Goal: Use online tool/utility: Use online tool/utility

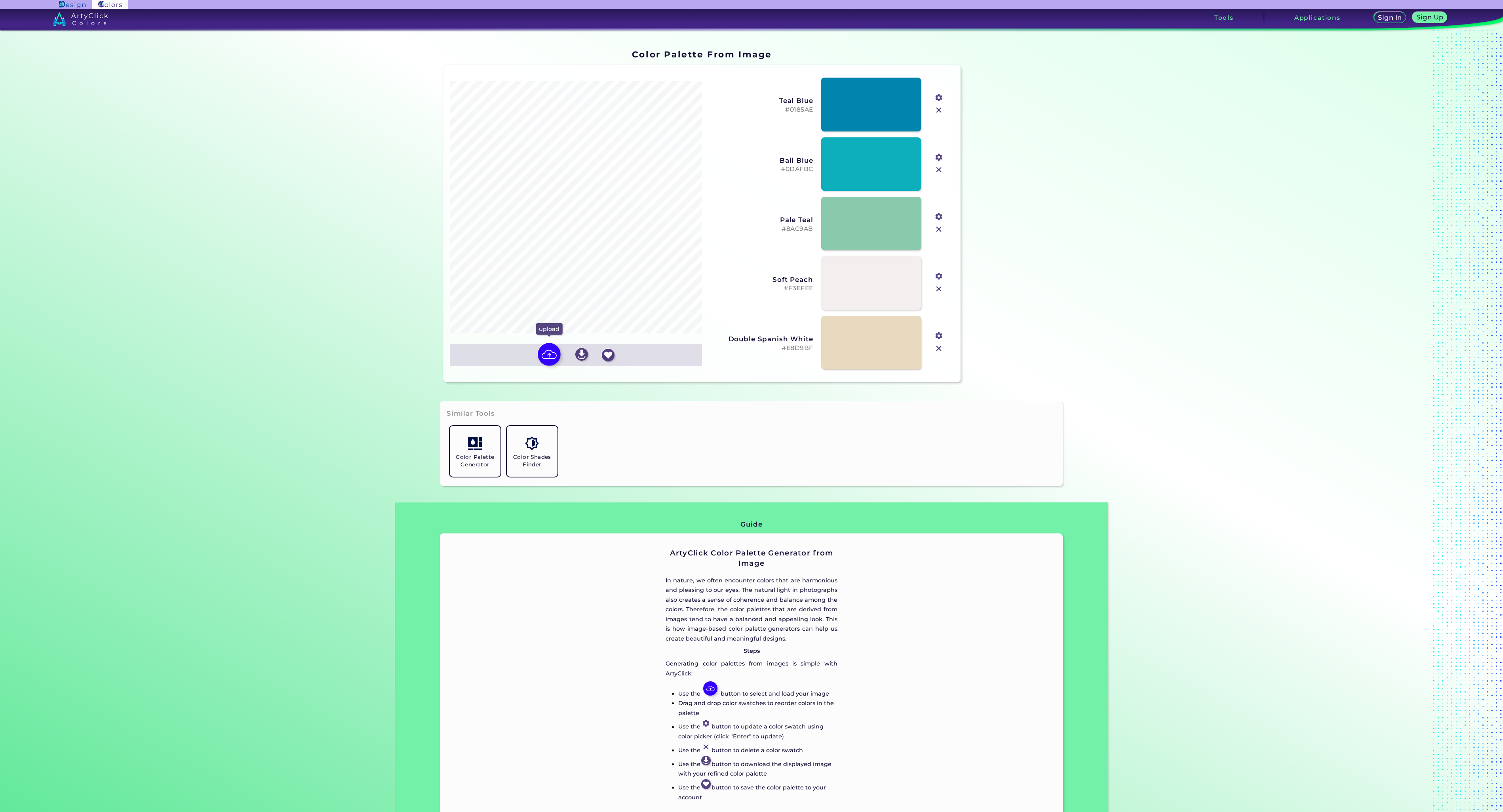
click at [549, 359] on img at bounding box center [549, 354] width 23 height 23
click at [0, 0] on input "file" at bounding box center [0, 0] width 0 height 0
type input "#ffffff"
type input "#cd495d"
type input "#dcb084"
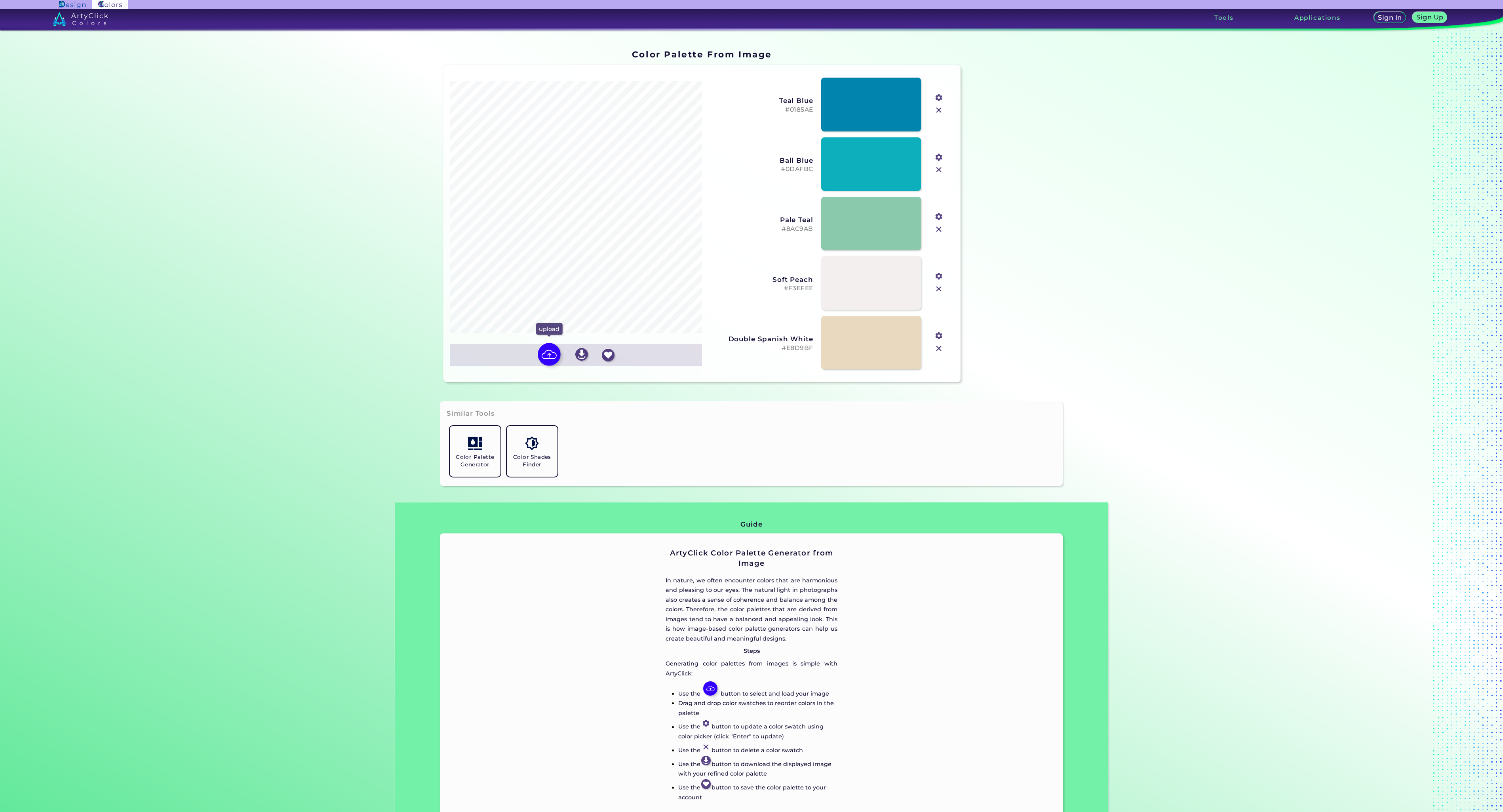
type input "#f2cfc5"
type input "#334871"
type input "#5bb99a"
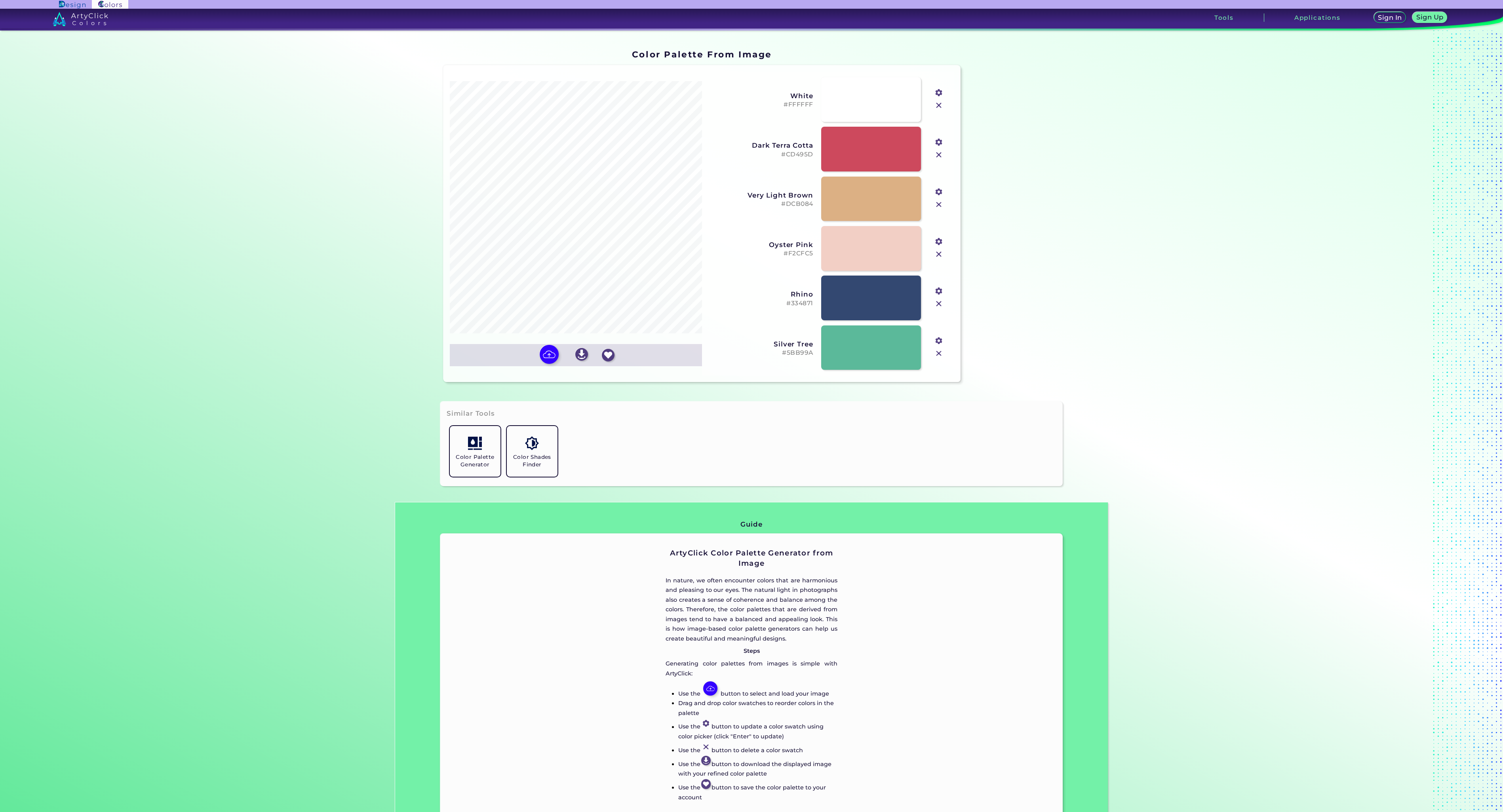
click at [0, 0] on input "file" at bounding box center [0, 0] width 0 height 0
click at [934, 293] on input "#334871" at bounding box center [938, 290] width 10 height 10
click at [848, 409] on div "Similar Tools Color Palette Generator Color Shades Finder" at bounding box center [752, 443] width 623 height 85
click at [0, 0] on input "file" at bounding box center [0, 0] width 0 height 0
type input "#ffffff"
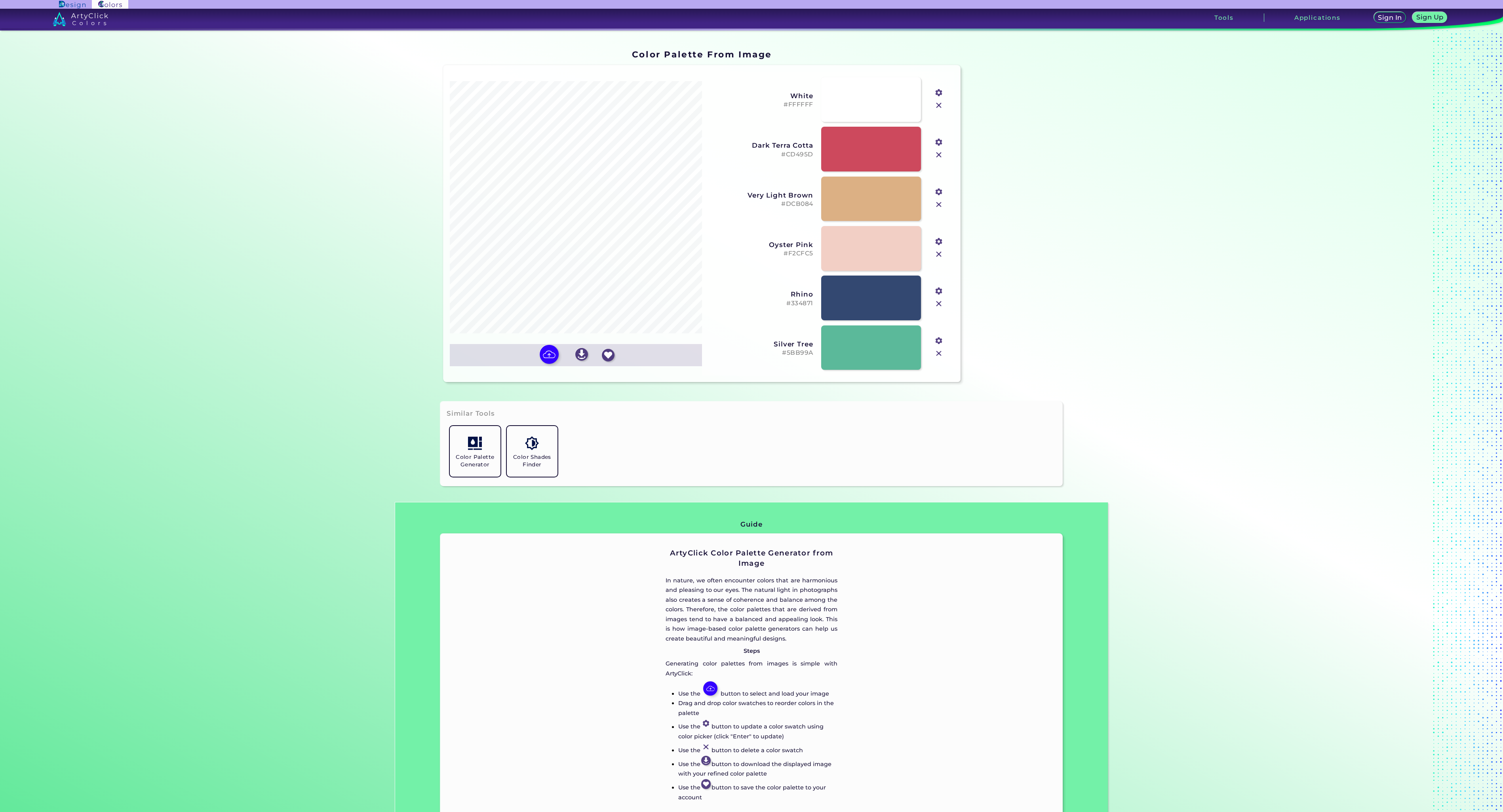
type input "#6c83b9"
type input "#f4cfc4"
type input "#d0ae93"
type input "#5aba9a"
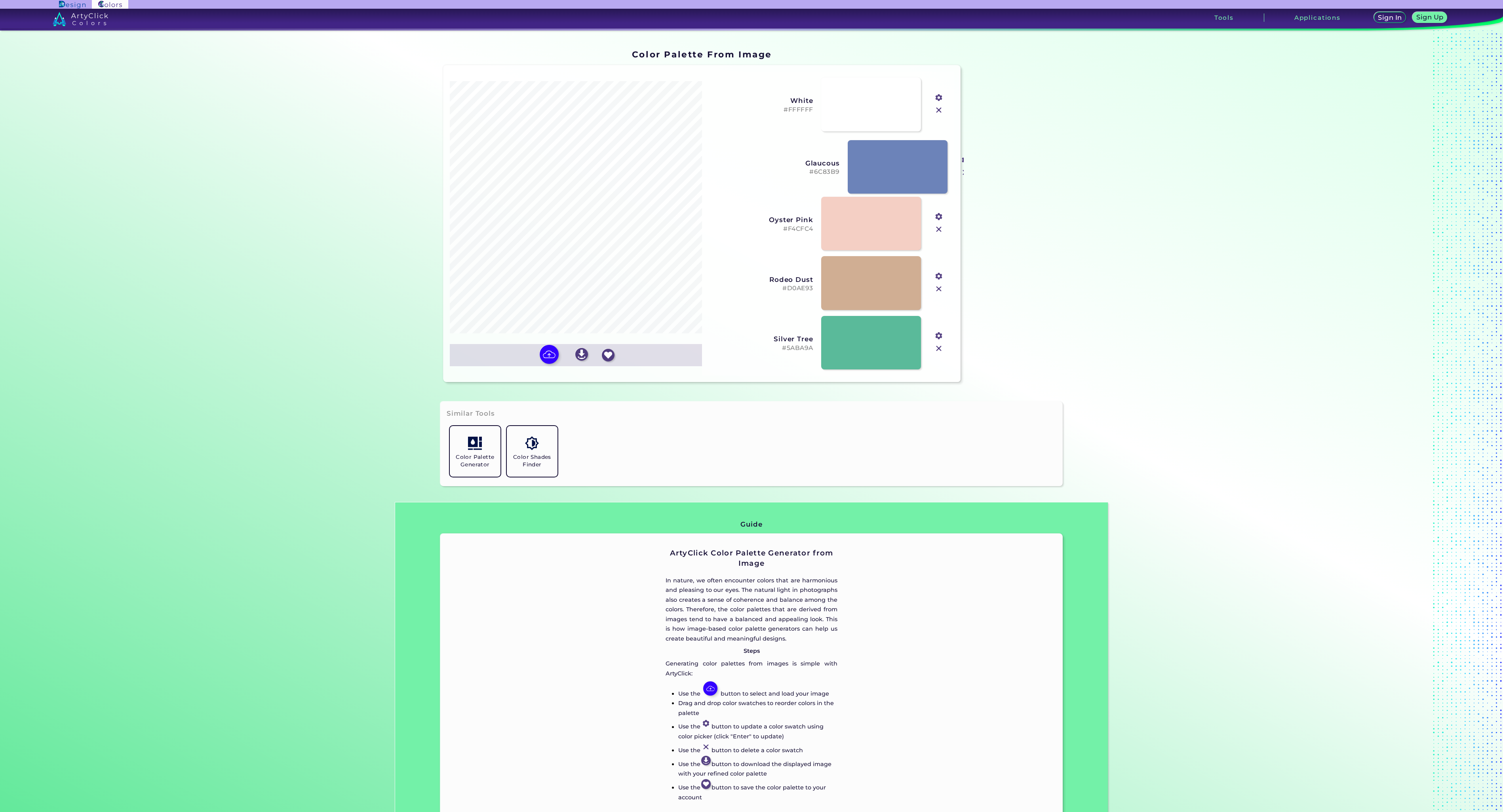
drag, startPoint x: 785, startPoint y: 168, endPoint x: 779, endPoint y: 169, distance: 6.1
click at [779, 169] on h5 "#6C83B9" at bounding box center [787, 172] width 106 height 8
click at [792, 168] on h5 "#6C83B9 copied" at bounding box center [760, 169] width 106 height 8
